Goal: Information Seeking & Learning: Find specific fact

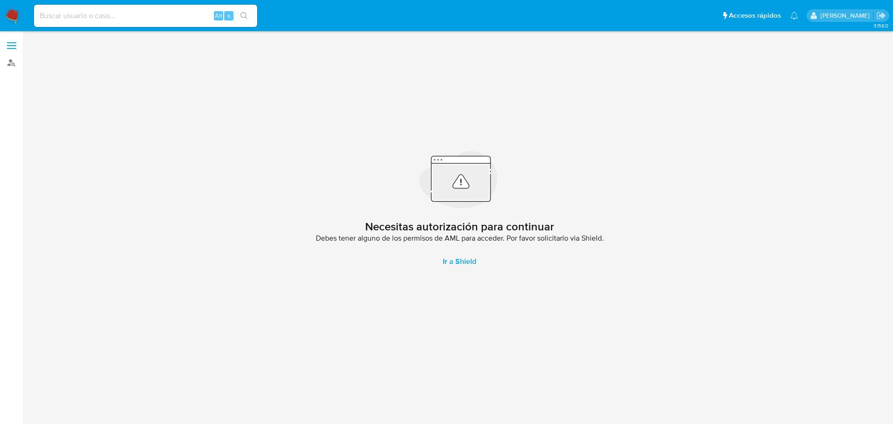
click at [6, 43] on label at bounding box center [11, 46] width 23 height 20
click at [0, 0] on input "checkbox" at bounding box center [0, 0] width 0 height 0
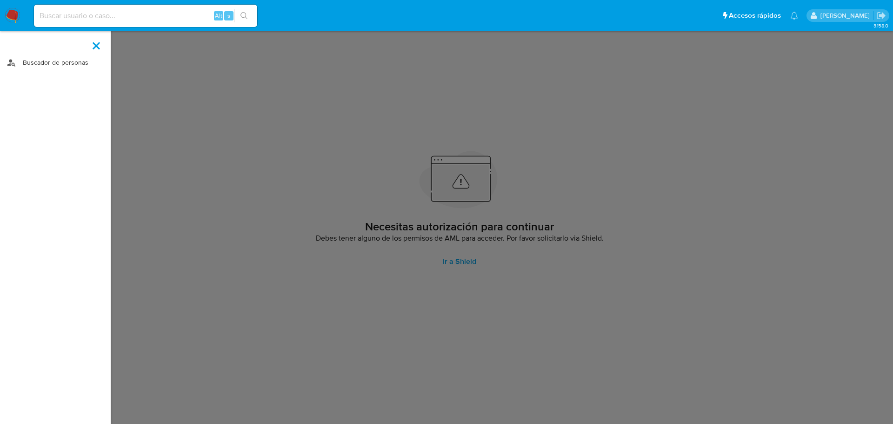
click at [41, 60] on link "Buscador de personas" at bounding box center [55, 62] width 111 height 14
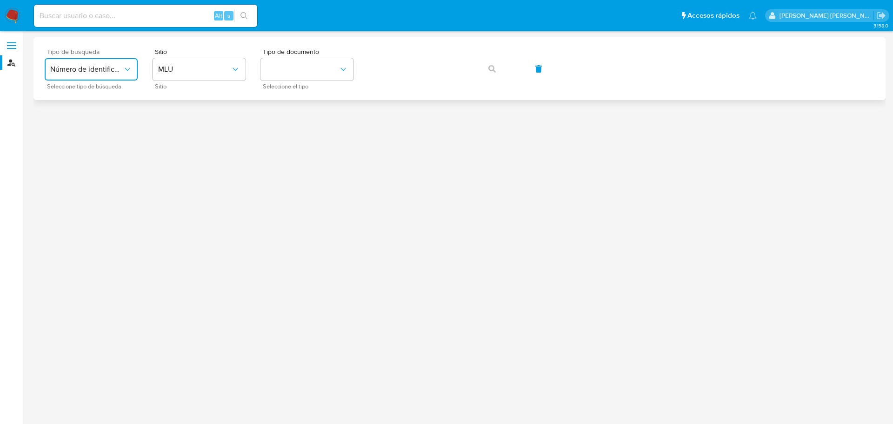
click at [126, 64] on button "Número de identificación" at bounding box center [91, 69] width 93 height 22
drag, startPoint x: 110, startPoint y: 96, endPoint x: 240, endPoint y: 57, distance: 136.0
click at [110, 96] on span "Número de identificación" at bounding box center [88, 99] width 76 height 19
click at [235, 72] on icon "site_id" at bounding box center [235, 69] width 9 height 9
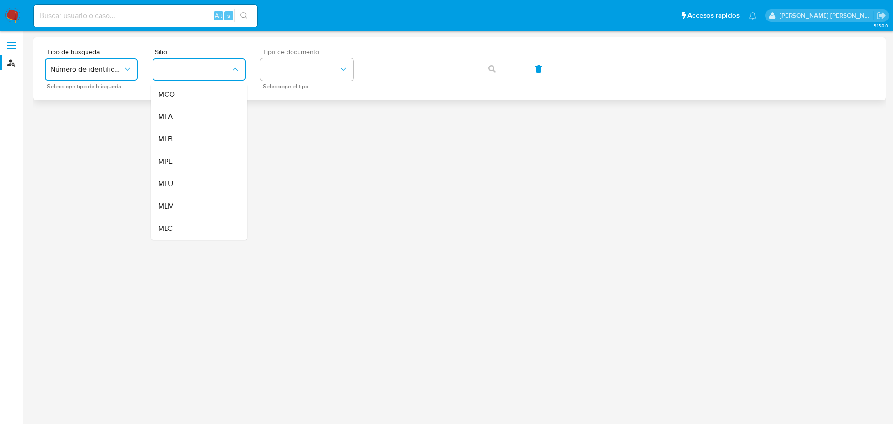
drag, startPoint x: 184, startPoint y: 113, endPoint x: 332, endPoint y: 52, distance: 160.7
click at [191, 109] on div "MLA" at bounding box center [196, 117] width 76 height 22
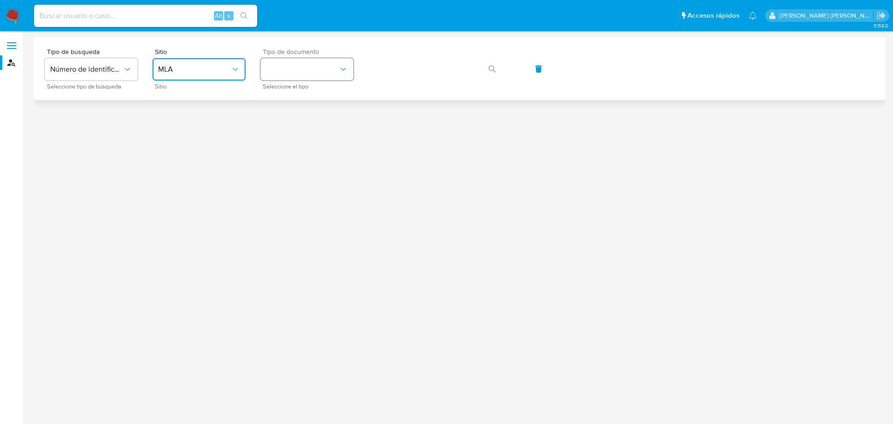
click at [323, 62] on button "identificationType" at bounding box center [306, 69] width 93 height 22
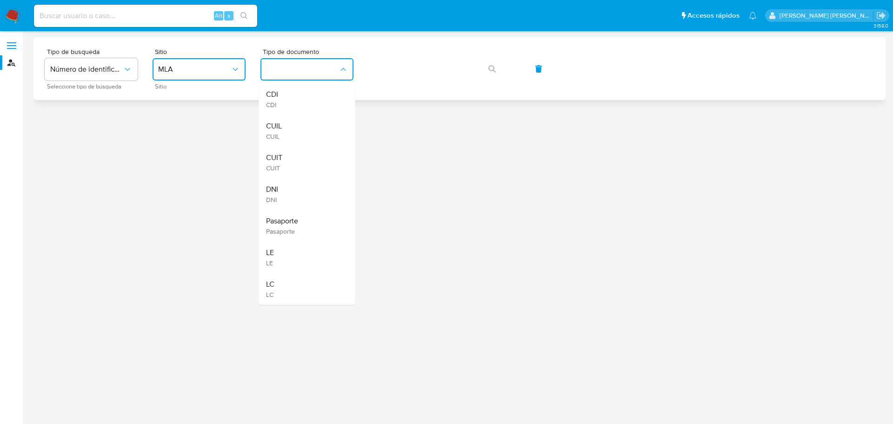
drag, startPoint x: 307, startPoint y: 132, endPoint x: 407, endPoint y: 50, distance: 129.5
click at [308, 131] on div "CUIL CUIL" at bounding box center [304, 131] width 76 height 32
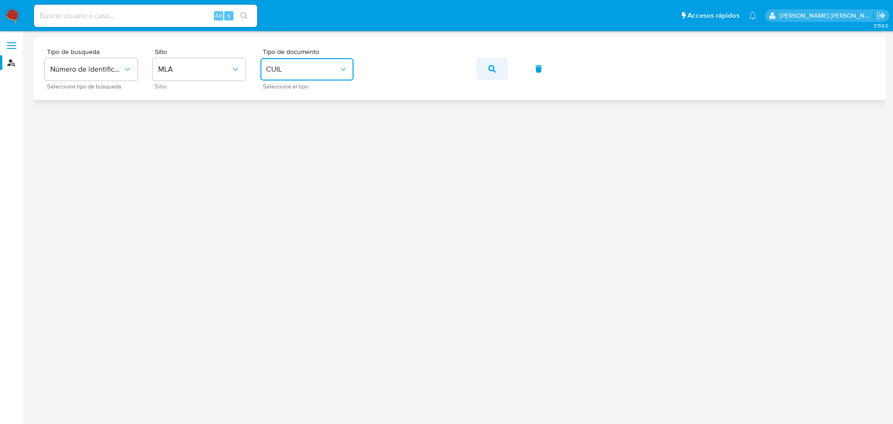
click at [493, 71] on icon "button" at bounding box center [491, 68] width 7 height 7
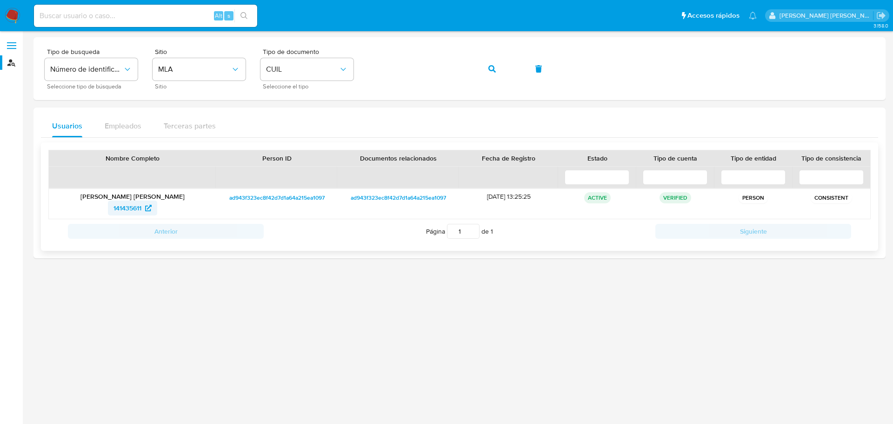
click at [127, 211] on span "141435611" at bounding box center [127, 207] width 28 height 15
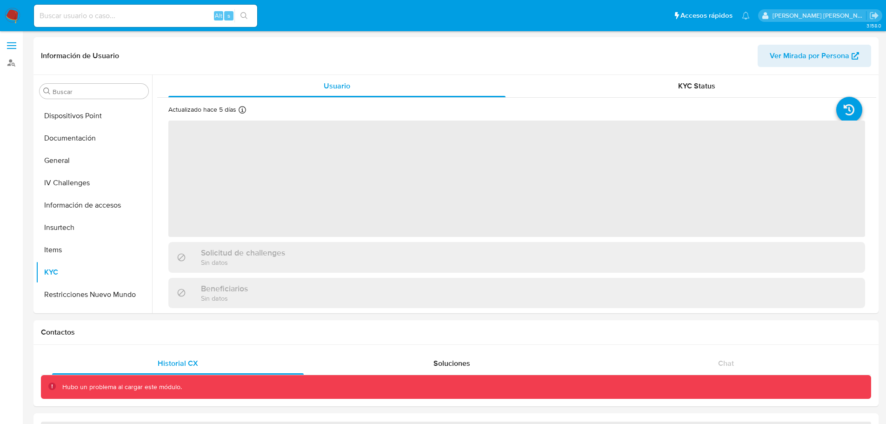
scroll to position [192, 0]
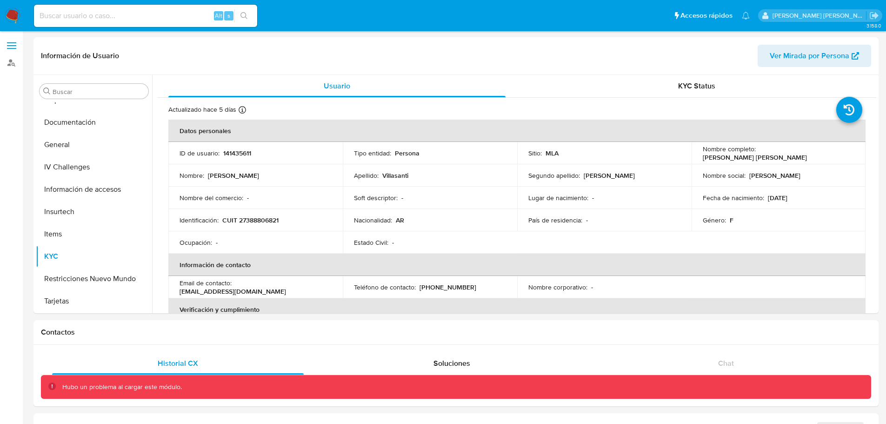
select select "10"
